Goal: Communication & Community: Answer question/provide support

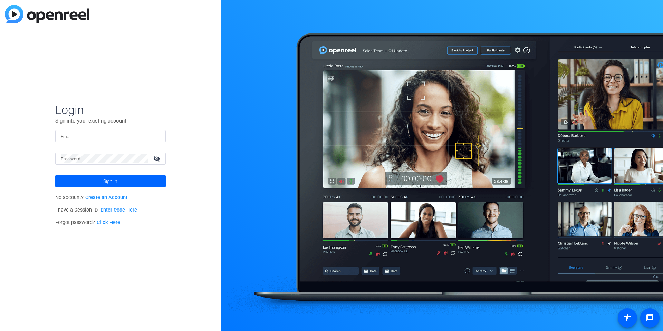
click at [90, 133] on input "Email" at bounding box center [110, 136] width 99 height 8
type input "[EMAIL_ADDRESS][DOMAIN_NAME]"
click at [105, 179] on span "Sign in" at bounding box center [110, 181] width 14 height 17
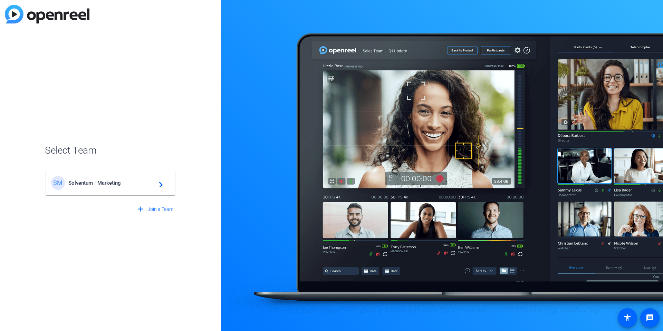
click at [95, 184] on span "Solventum - Marketing" at bounding box center [111, 183] width 86 height 6
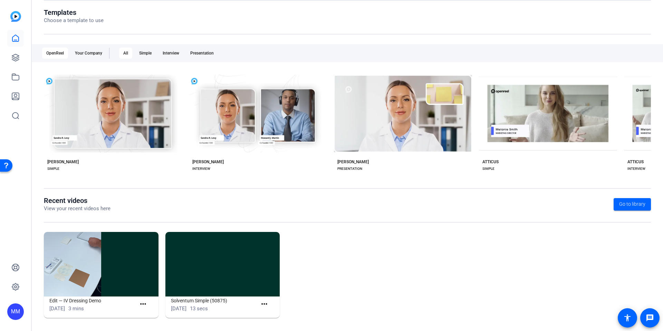
scroll to position [77, 0]
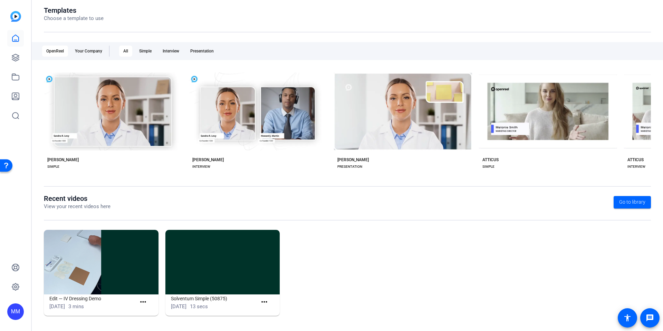
click at [399, 198] on openreel-page-title "Recent videos View your recent videos here Go to library" at bounding box center [347, 202] width 607 height 16
click at [204, 29] on div "Templates Choose a template to use" at bounding box center [347, 19] width 607 height 26
click at [166, 50] on div "Interview" at bounding box center [170, 51] width 25 height 11
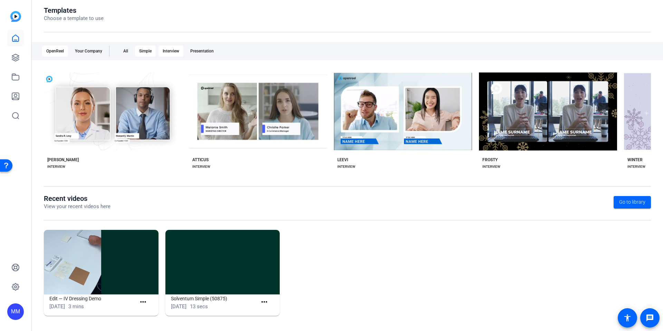
click at [150, 51] on div "Simple" at bounding box center [145, 51] width 21 height 11
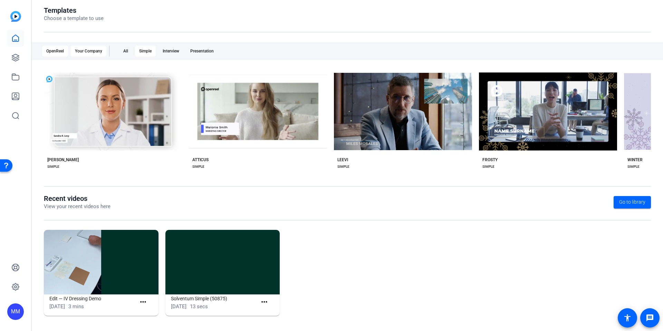
click at [90, 50] on div "Your Company" at bounding box center [89, 51] width 36 height 11
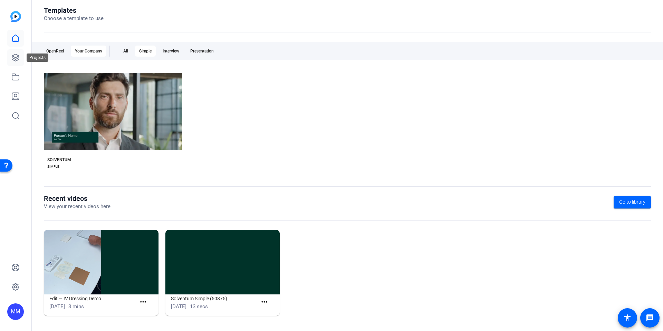
click at [16, 54] on icon at bounding box center [15, 58] width 8 height 8
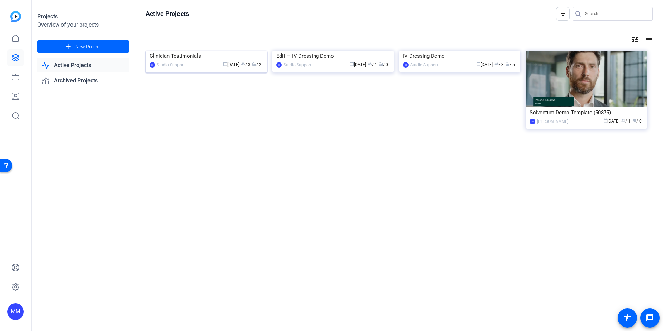
click at [196, 51] on img at bounding box center [206, 51] width 121 height 0
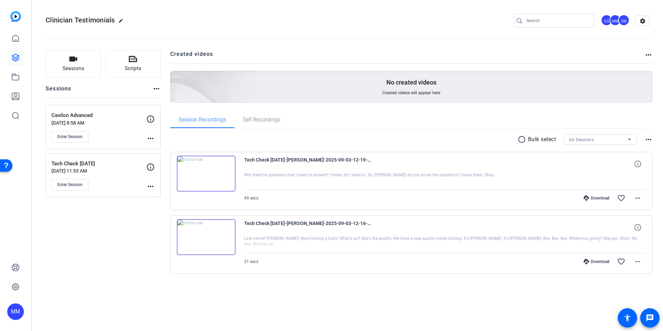
click at [117, 127] on div "Cavilon Advanced [DATE] 8:58 AM Enter Session" at bounding box center [98, 127] width 95 height 31
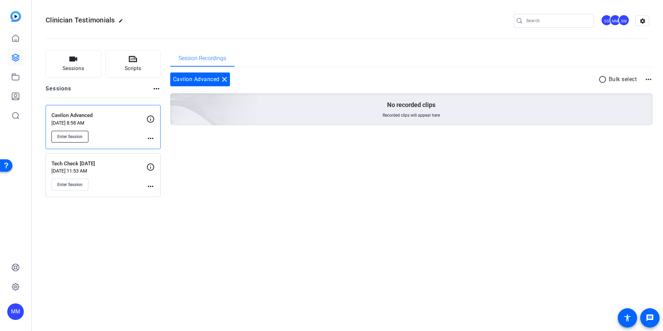
click at [76, 137] on span "Enter Session" at bounding box center [69, 137] width 25 height 6
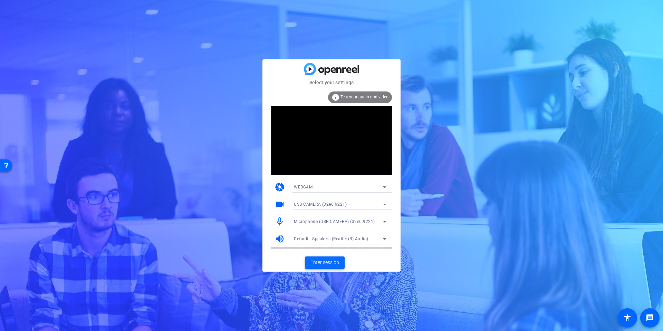
click at [311, 260] on span "Enter session" at bounding box center [324, 262] width 29 height 7
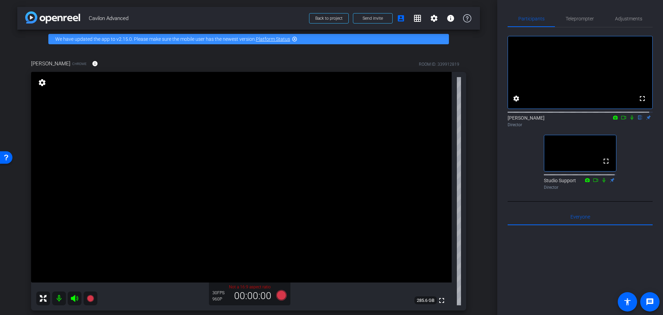
click at [484, 259] on div "arrow_back Cavilon Advanced Back to project Send invite account_box grid_on set…" at bounding box center [248, 157] width 497 height 315
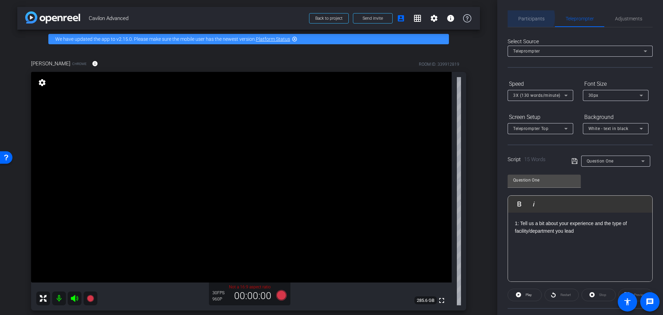
click at [529, 18] on span "Participants" at bounding box center [531, 18] width 26 height 5
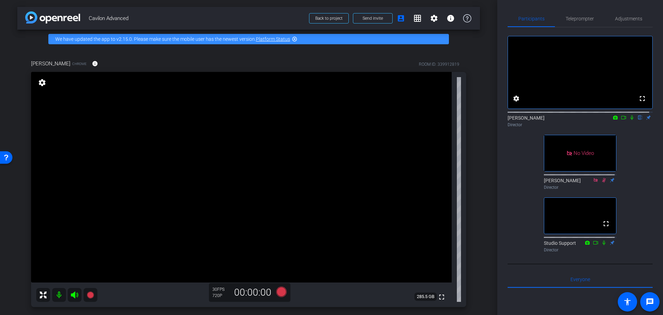
click at [629, 120] on icon at bounding box center [632, 117] width 6 height 5
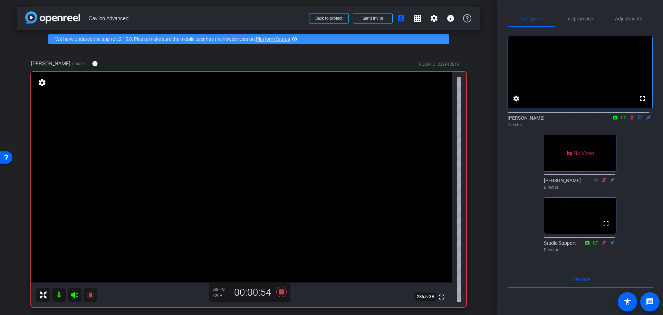
drag, startPoint x: 628, startPoint y: 122, endPoint x: 643, endPoint y: 148, distance: 29.7
click at [629, 120] on icon at bounding box center [632, 117] width 6 height 5
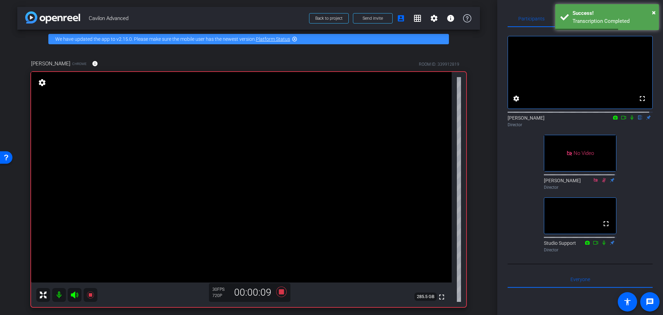
click at [630, 120] on icon at bounding box center [631, 117] width 3 height 4
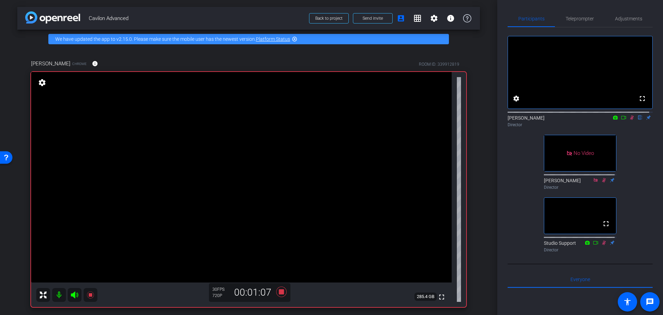
click at [629, 120] on icon at bounding box center [632, 117] width 6 height 5
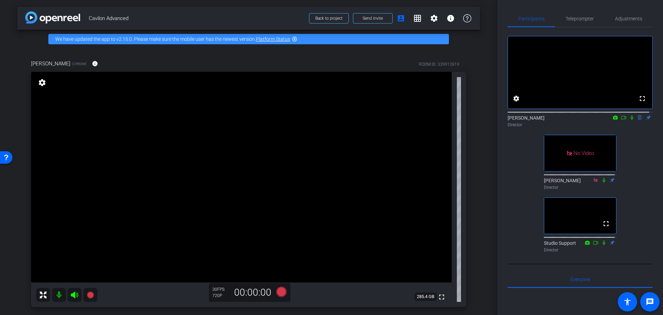
click at [629, 120] on icon at bounding box center [632, 117] width 6 height 5
click at [630, 120] on icon at bounding box center [631, 117] width 3 height 4
drag, startPoint x: 627, startPoint y: 121, endPoint x: 628, endPoint y: 128, distance: 6.6
click at [628, 120] on mat-icon at bounding box center [632, 117] width 8 height 6
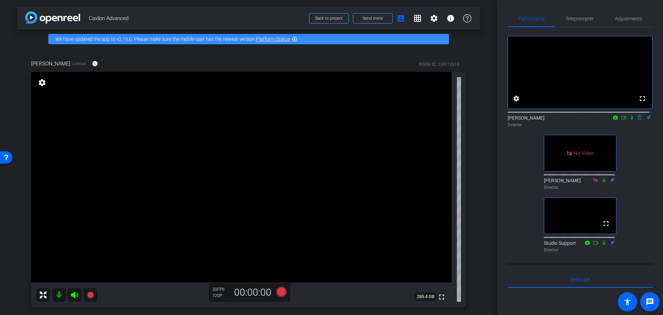
click at [629, 120] on icon at bounding box center [632, 117] width 6 height 5
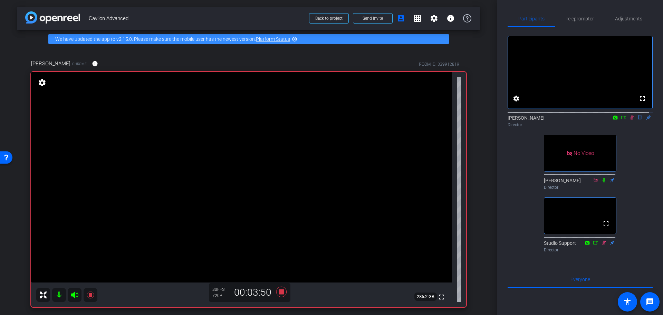
click at [630, 120] on icon at bounding box center [632, 117] width 4 height 4
click at [629, 120] on icon at bounding box center [632, 117] width 6 height 5
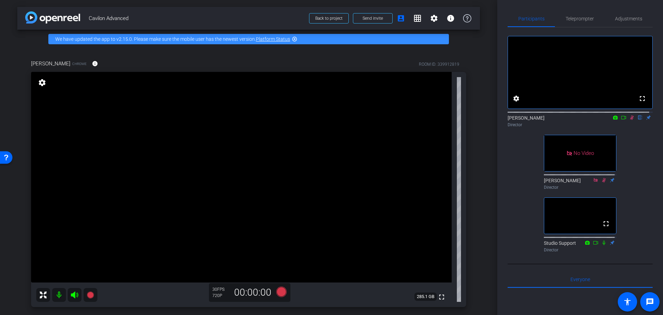
click at [629, 120] on icon at bounding box center [632, 117] width 6 height 5
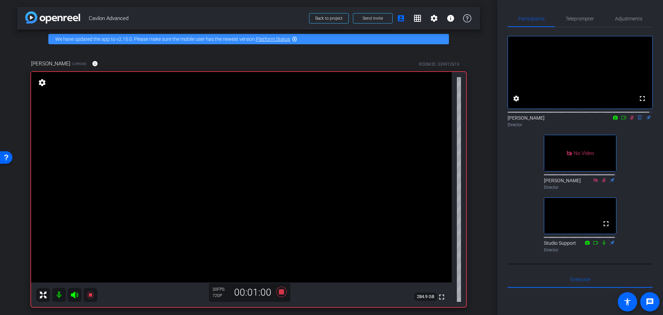
click at [630, 120] on icon at bounding box center [632, 117] width 4 height 4
click at [630, 120] on icon at bounding box center [631, 117] width 3 height 4
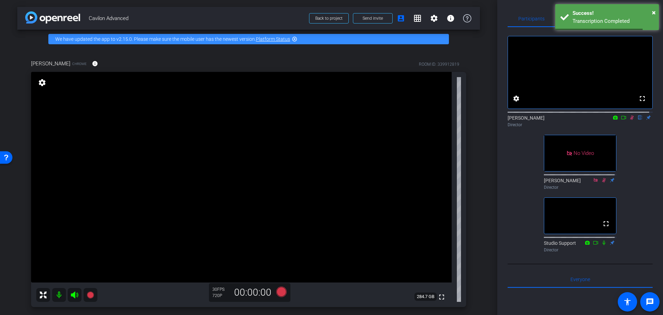
click at [629, 120] on icon at bounding box center [632, 117] width 6 height 5
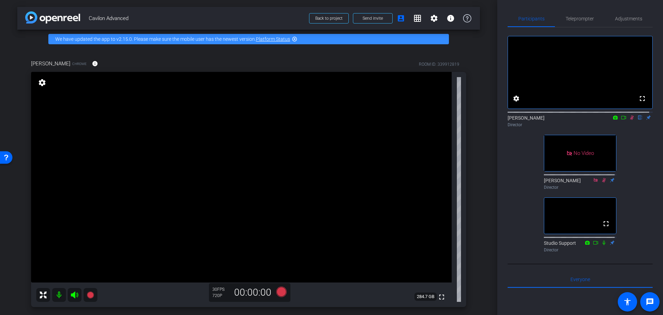
drag, startPoint x: 629, startPoint y: 124, endPoint x: 639, endPoint y: 145, distance: 23.6
click at [629, 120] on icon at bounding box center [632, 117] width 6 height 5
click at [630, 120] on icon at bounding box center [632, 117] width 4 height 4
